Goal: Find specific page/section: Find specific page/section

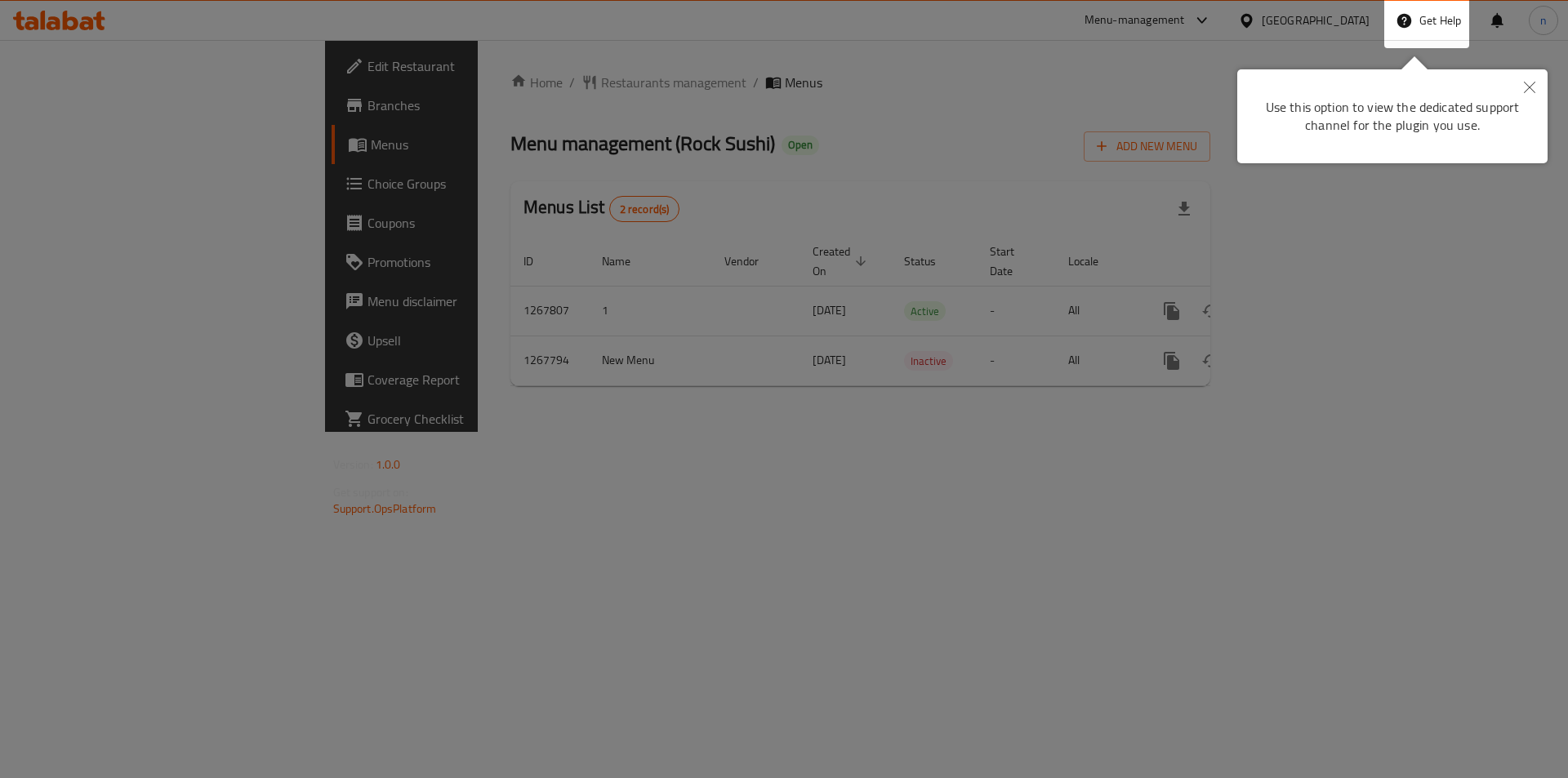
click at [562, 415] on div at bounding box center [784, 389] width 1568 height 778
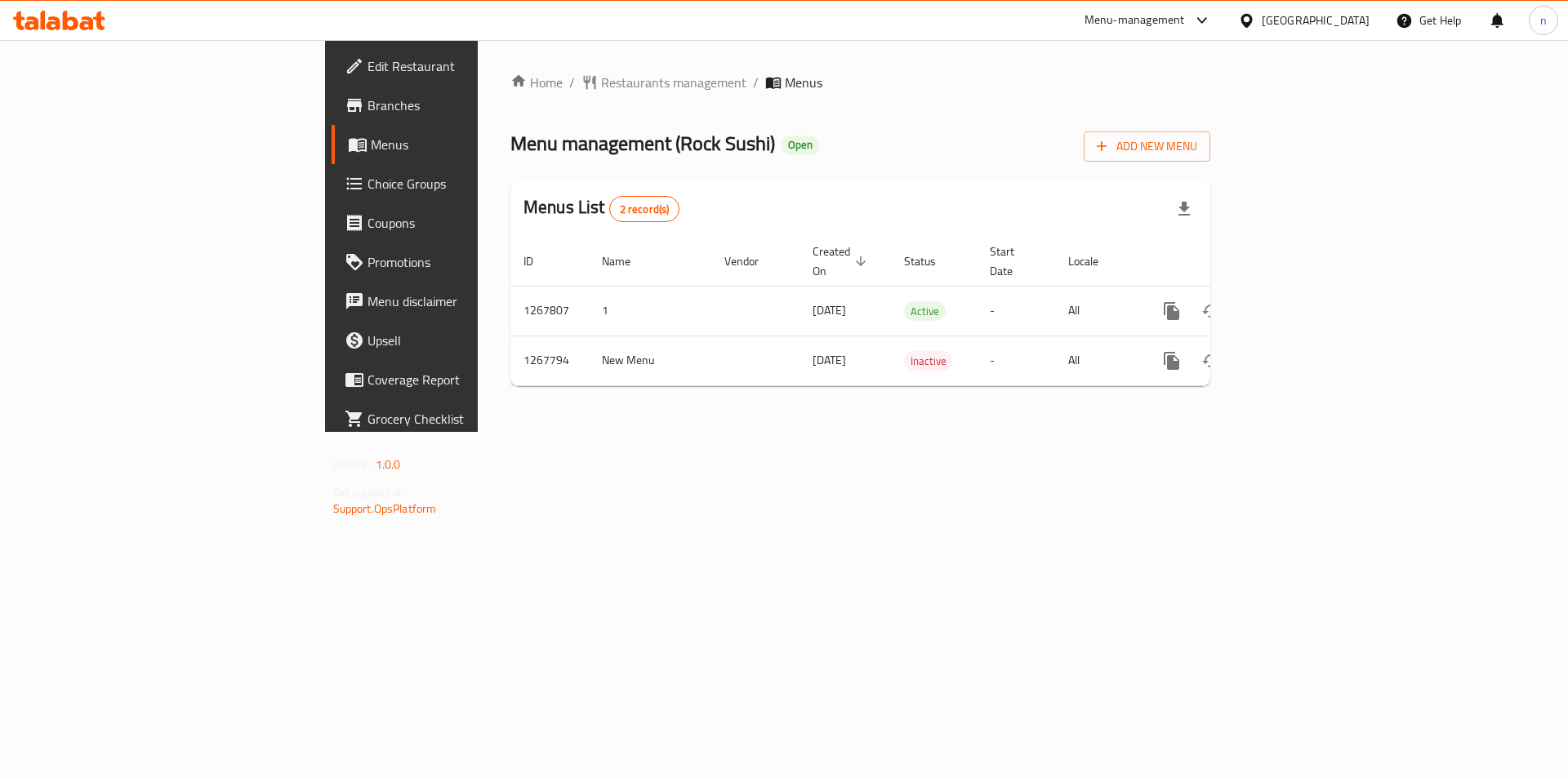
click at [1262, 29] on div at bounding box center [1251, 20] width 24 height 18
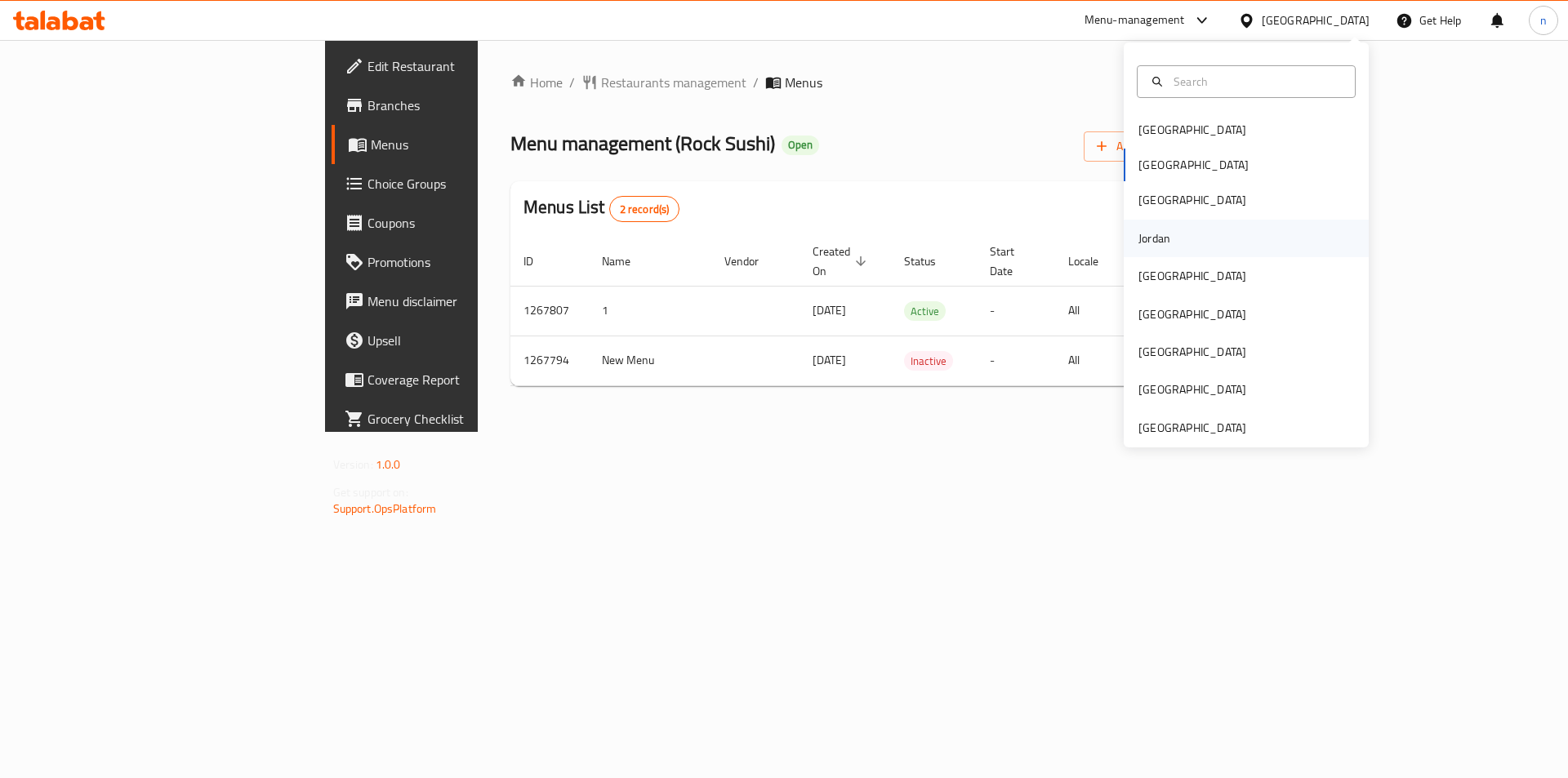
click at [1158, 232] on div "Jordan" at bounding box center [1154, 239] width 32 height 18
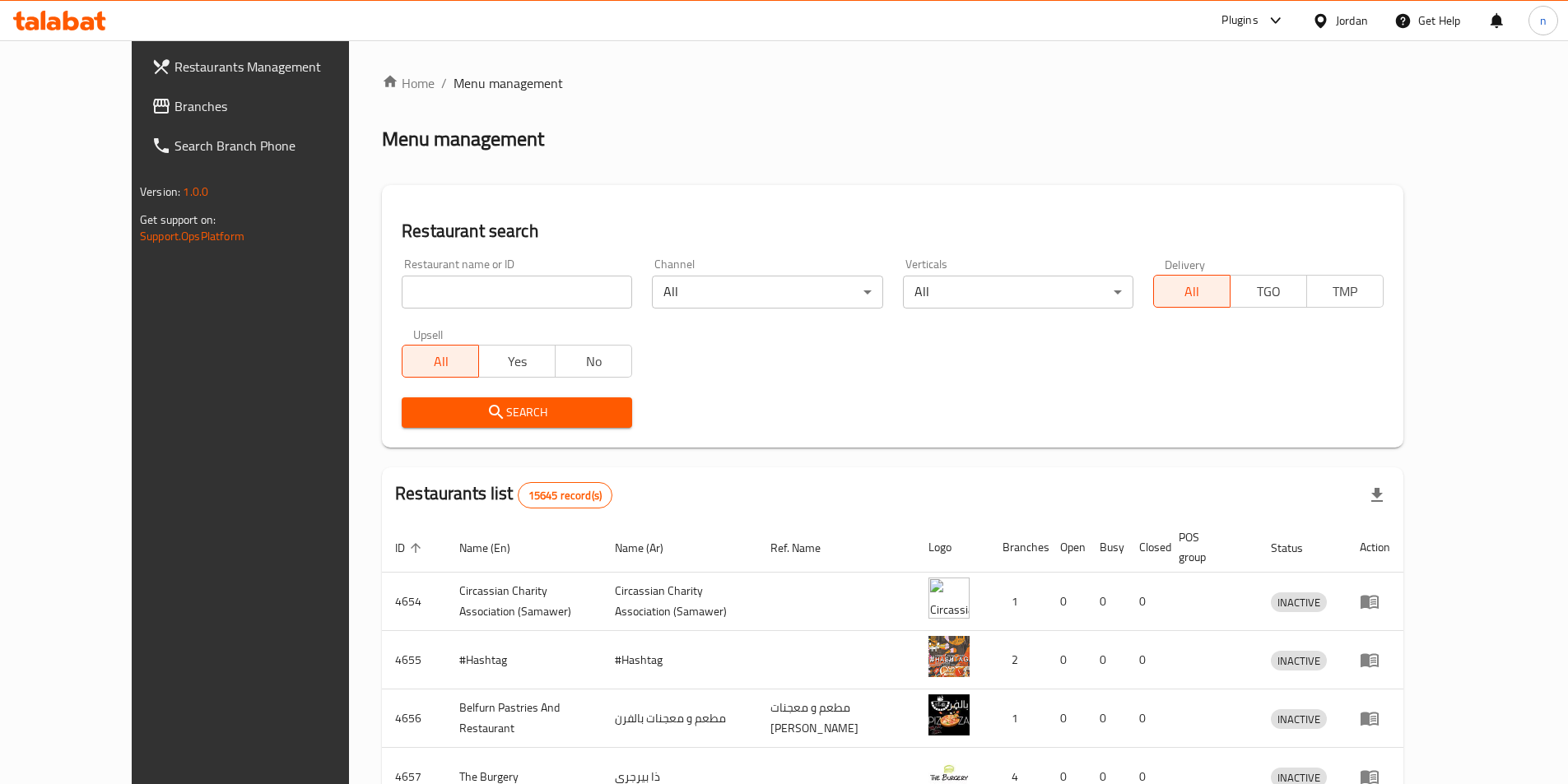
drag, startPoint x: 107, startPoint y: 95, endPoint x: 214, endPoint y: 6, distance: 139.2
click at [138, 95] on link "Branches" at bounding box center [265, 106] width 255 height 40
